Goal: Task Accomplishment & Management: Use online tool/utility

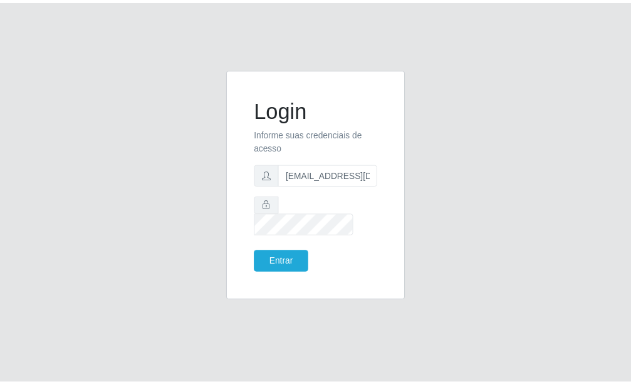
scroll to position [0, 1]
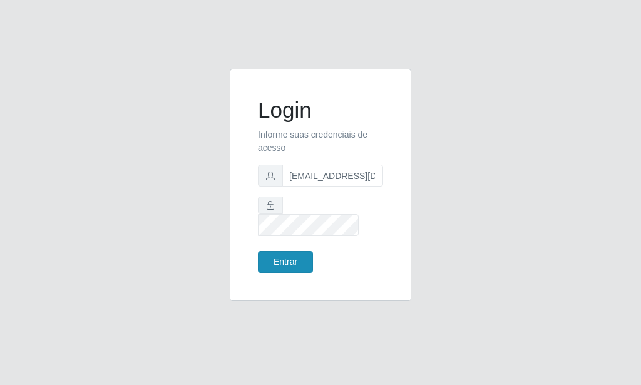
type input "[EMAIL_ADDRESS][DOMAIN_NAME]"
click at [289, 254] on button "Entrar" at bounding box center [285, 262] width 55 height 22
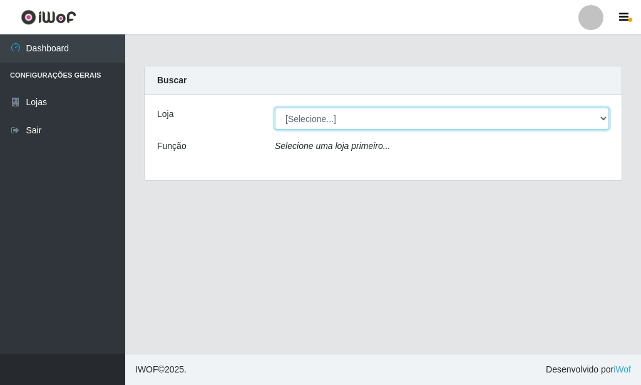
click at [313, 118] on select "[Selecione...] Rede Potiguar 6 - Extremoz" at bounding box center [442, 119] width 334 height 22
click at [275, 108] on select "[Selecione...] Rede Potiguar 6 - Extremoz" at bounding box center [442, 119] width 334 height 22
select select "80"
click option "Rede Potiguar 6 - Extremoz" at bounding box center [0, 0] width 0 height 0
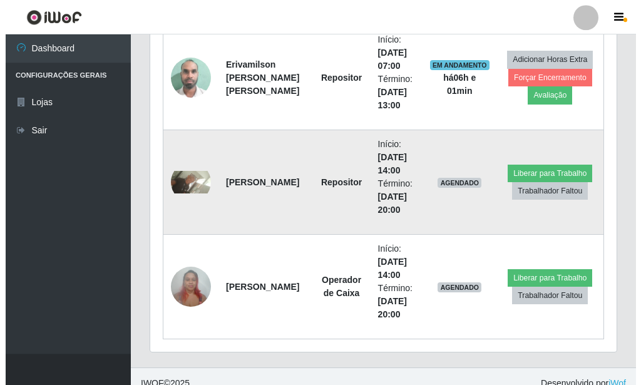
scroll to position [474, 0]
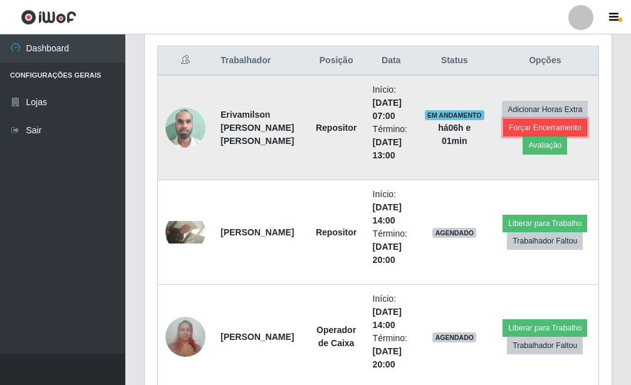
click at [513, 127] on button "Forçar Encerramento" at bounding box center [545, 128] width 84 height 18
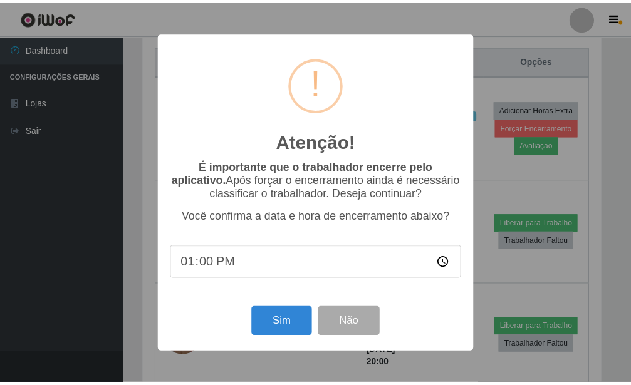
scroll to position [626112, 625905]
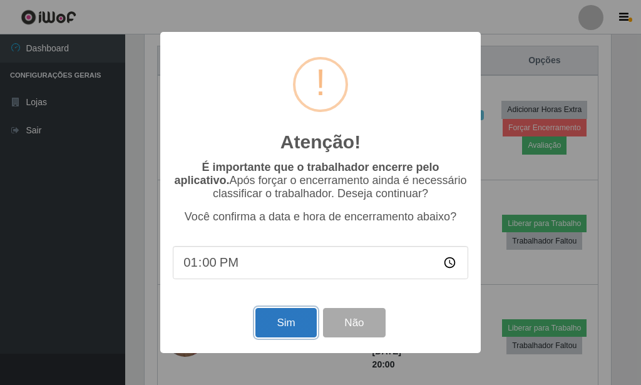
click at [293, 329] on button "Sim" at bounding box center [286, 322] width 61 height 29
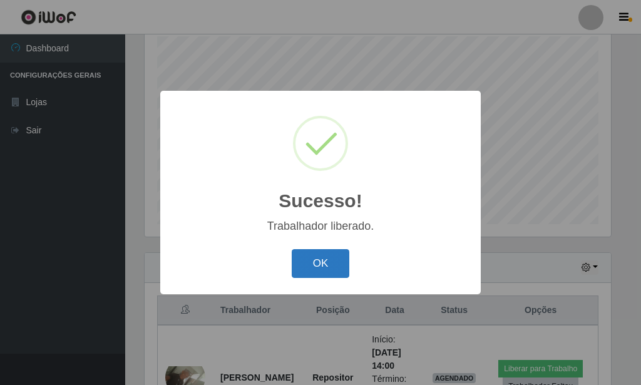
click at [314, 261] on button "OK" at bounding box center [321, 263] width 58 height 29
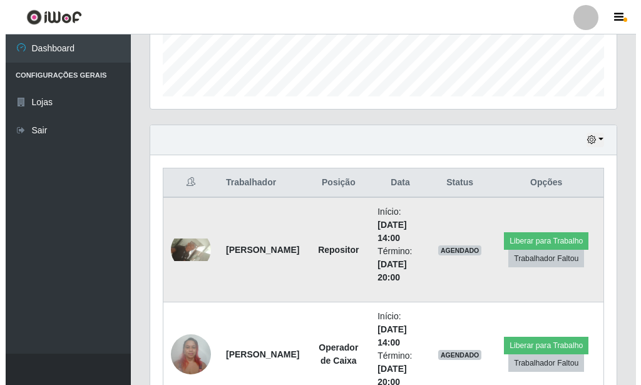
scroll to position [415, 0]
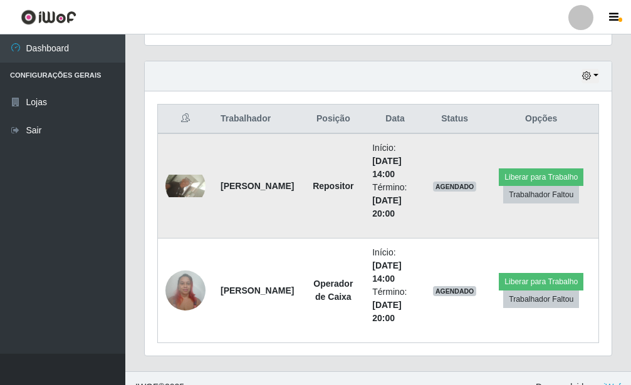
click at [189, 189] on img at bounding box center [185, 186] width 40 height 23
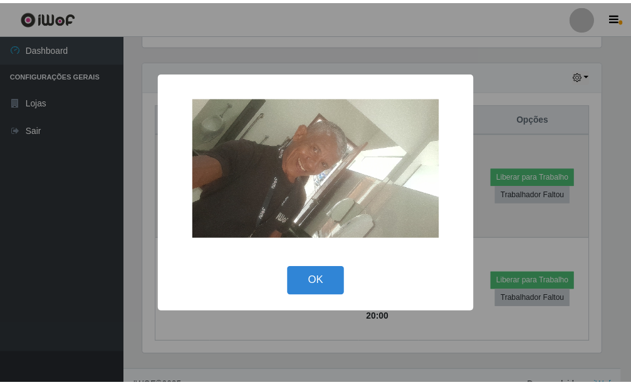
scroll to position [626112, 625905]
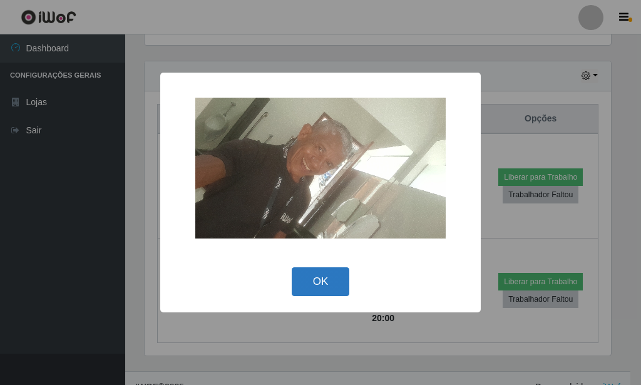
click at [326, 287] on button "OK" at bounding box center [321, 281] width 58 height 29
